Goal: Find specific page/section: Find specific page/section

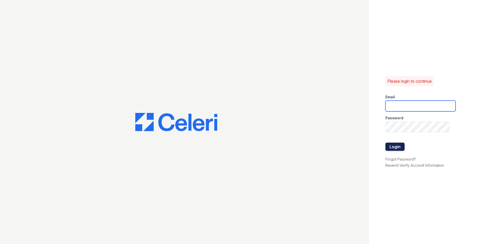
type input "dahlia1@cafmanagement.com"
click at [397, 144] on button "Login" at bounding box center [395, 147] width 19 height 8
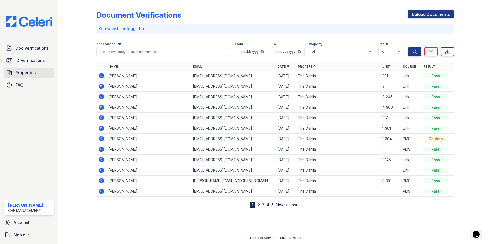
click at [24, 74] on span "Properties" at bounding box center [25, 73] width 20 height 6
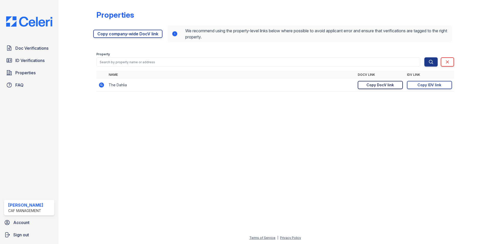
click at [390, 86] on div "Copy DocV link" at bounding box center [380, 85] width 27 height 5
